Goal: Subscribe to service/newsletter

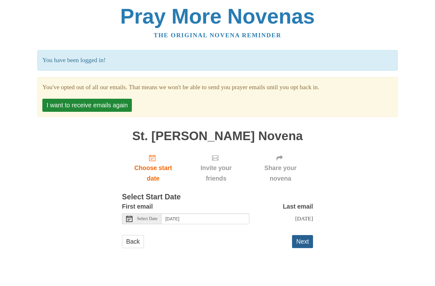
click at [304, 239] on button "Next" at bounding box center [302, 241] width 21 height 13
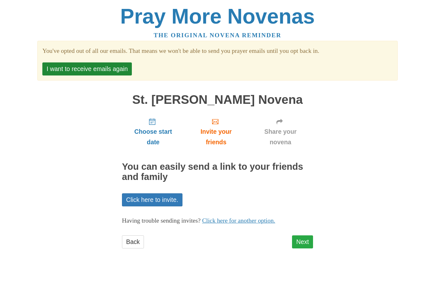
click at [301, 240] on link "Next" at bounding box center [302, 242] width 21 height 13
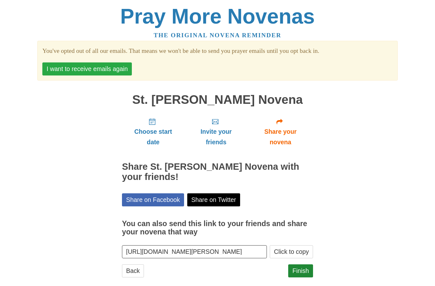
click at [91, 70] on button "I want to receive emails again" at bounding box center [87, 68] width 90 height 13
